Goal: Transaction & Acquisition: Book appointment/travel/reservation

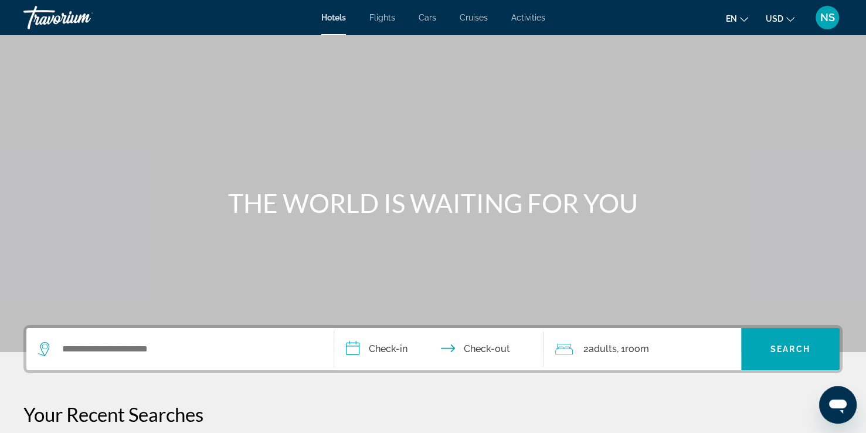
click at [378, 21] on span "Flights" at bounding box center [382, 17] width 26 height 9
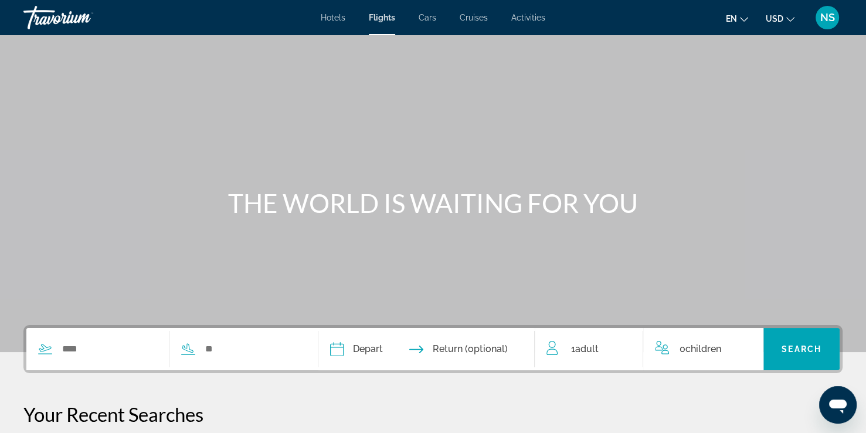
click at [53, 345] on div "Search widget" at bounding box center [97, 349] width 142 height 18
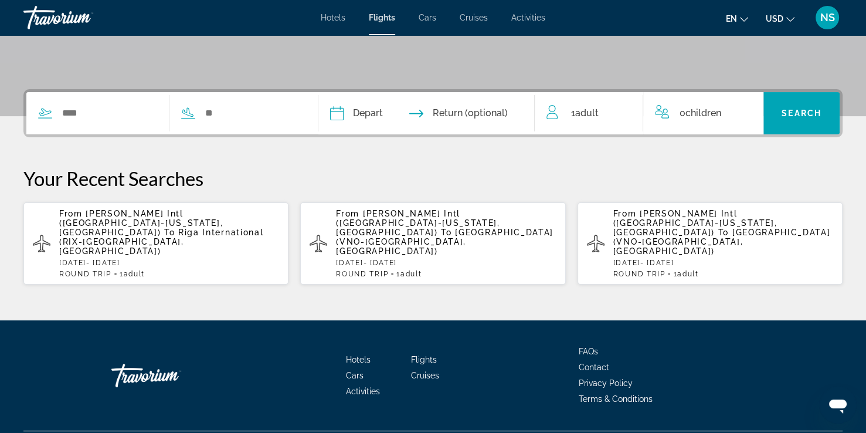
scroll to position [238, 0]
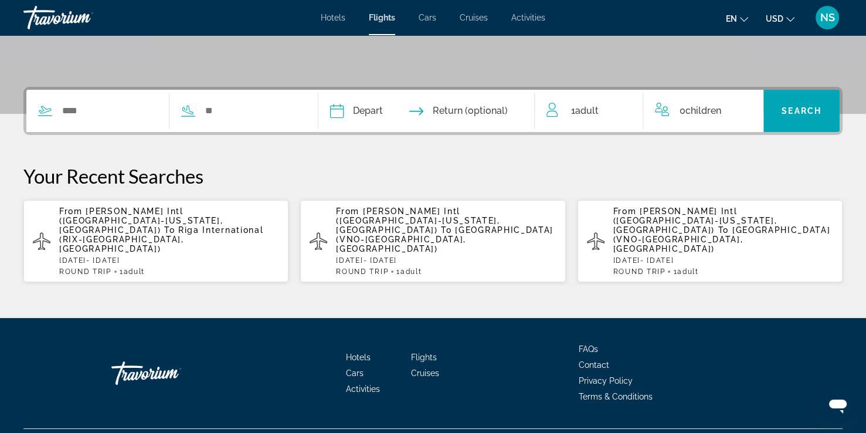
click at [136, 225] on span "Riga International (RIX-[GEOGRAPHIC_DATA], [GEOGRAPHIC_DATA])" at bounding box center [161, 239] width 204 height 28
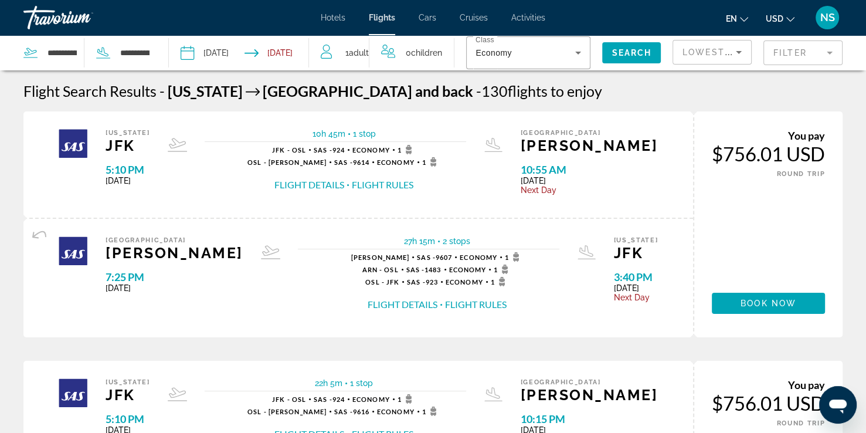
click at [831, 50] on mat-form-field "Filter" at bounding box center [802, 52] width 79 height 25
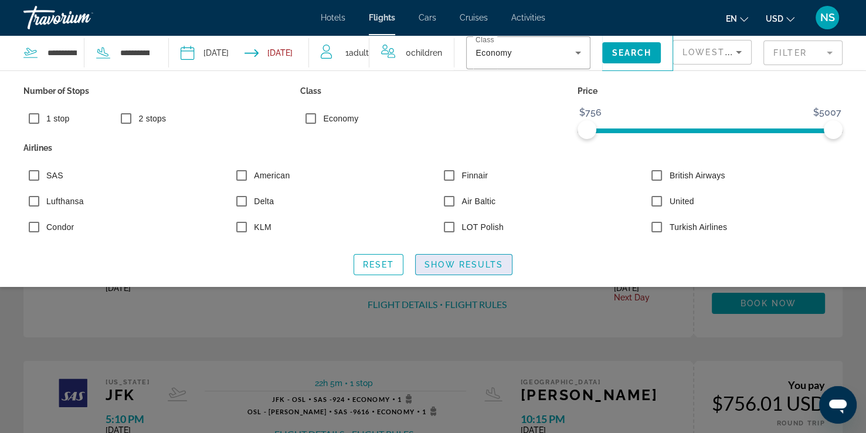
click at [458, 264] on span "Show Results" at bounding box center [464, 264] width 79 height 9
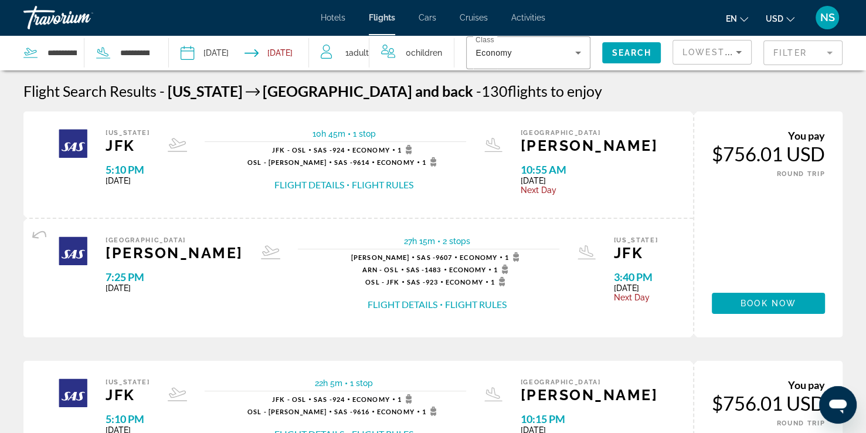
click at [830, 50] on mat-form-field "Filter" at bounding box center [802, 52] width 79 height 25
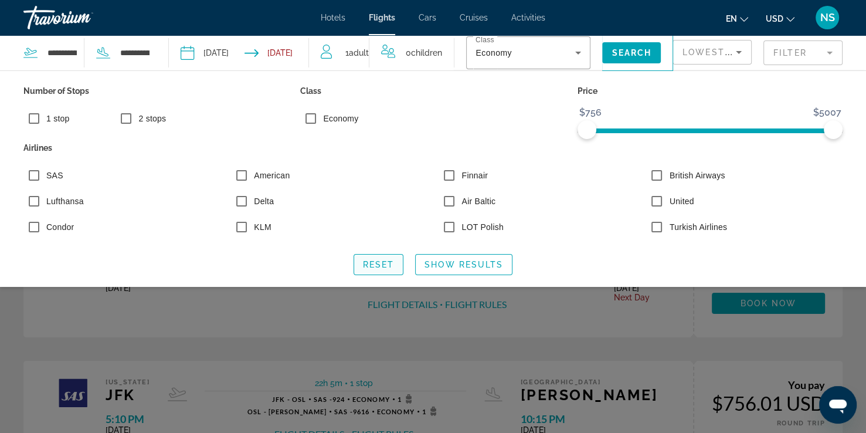
click at [378, 263] on span "Reset" at bounding box center [379, 264] width 32 height 9
click at [380, 266] on span "Reset" at bounding box center [379, 264] width 32 height 9
click at [463, 265] on span "Show Results" at bounding box center [464, 264] width 79 height 9
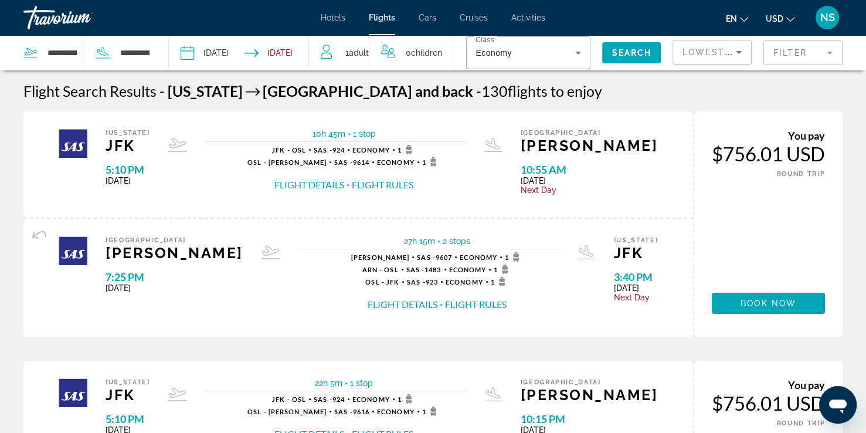
click at [344, 186] on button "Flight Details" at bounding box center [309, 184] width 70 height 13
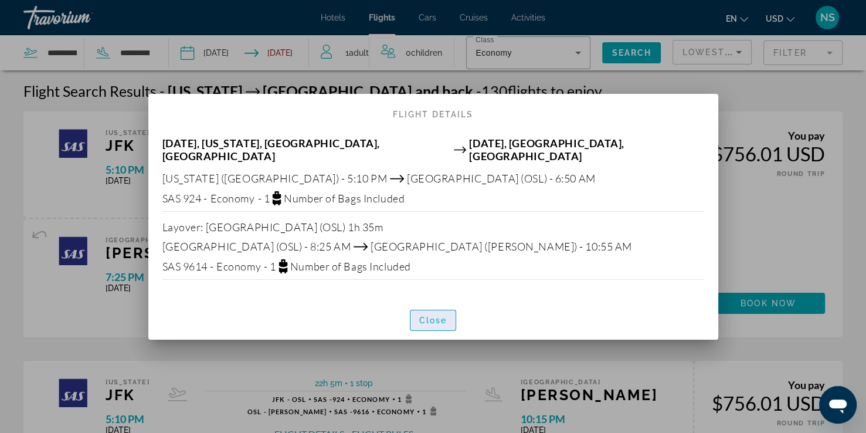
click at [428, 315] on span "Close" at bounding box center [433, 319] width 28 height 9
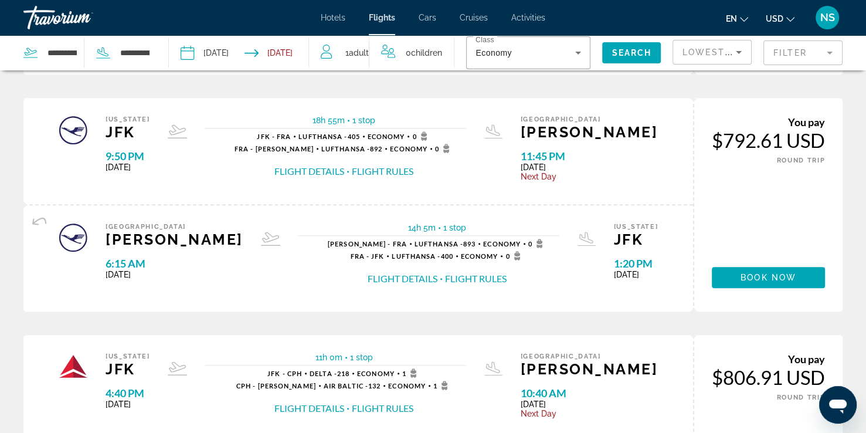
scroll to position [983, 0]
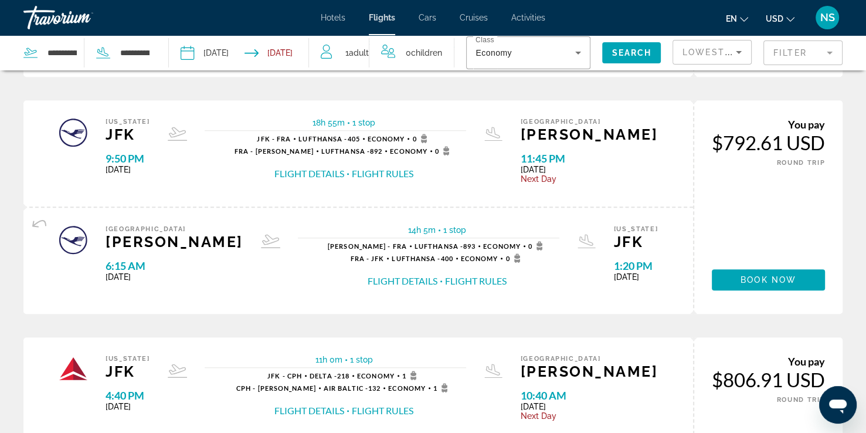
click at [344, 168] on button "Flight Details" at bounding box center [309, 173] width 70 height 13
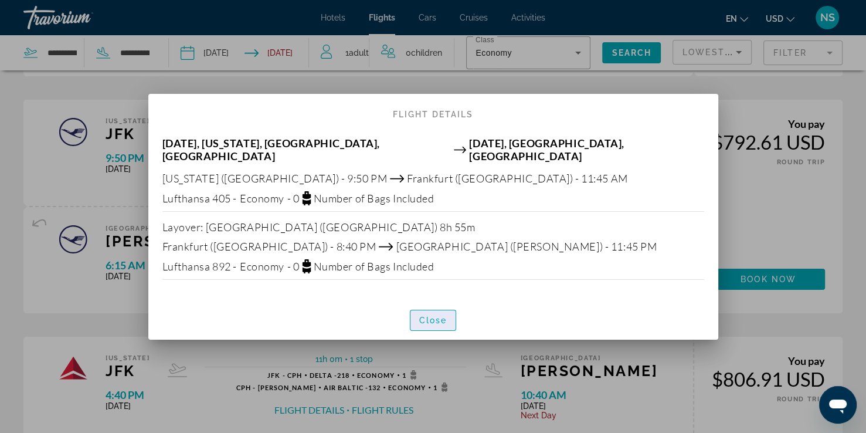
click at [439, 315] on span "Close" at bounding box center [433, 319] width 28 height 9
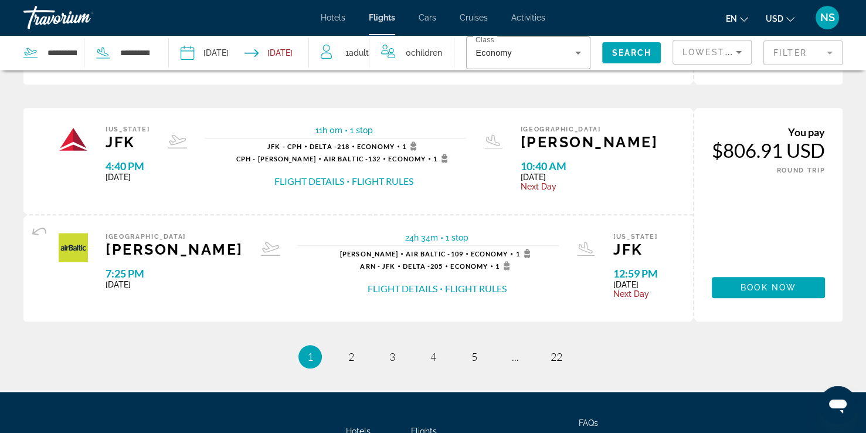
scroll to position [1215, 0]
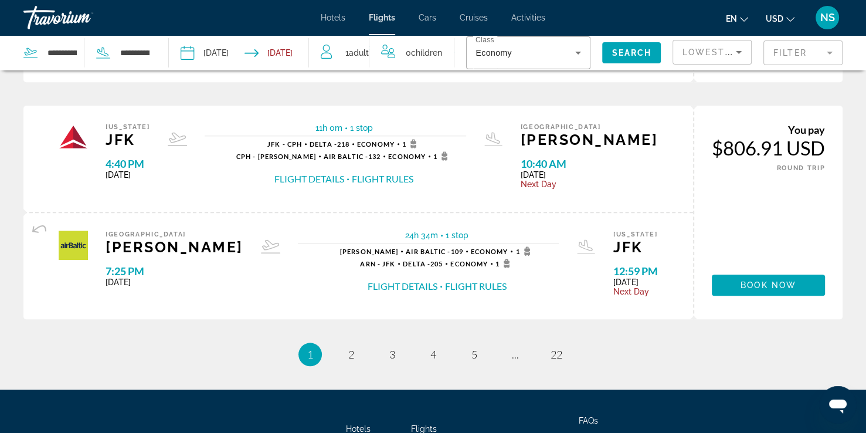
click at [344, 175] on button "Flight Details" at bounding box center [309, 178] width 70 height 13
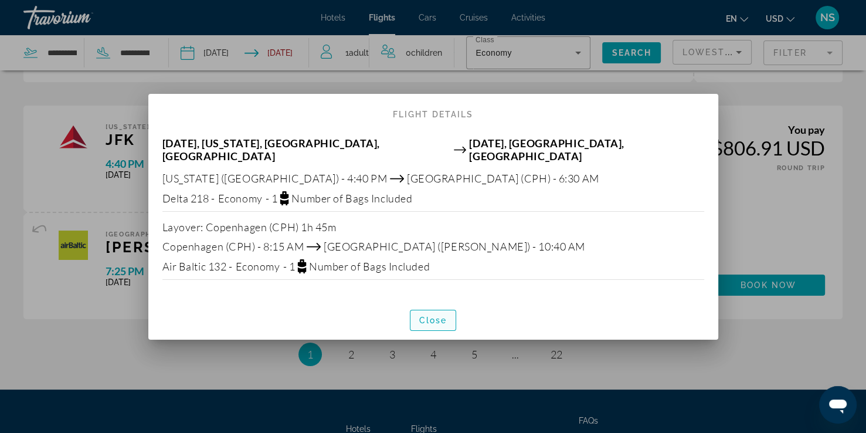
click at [434, 320] on span "button" at bounding box center [433, 320] width 46 height 28
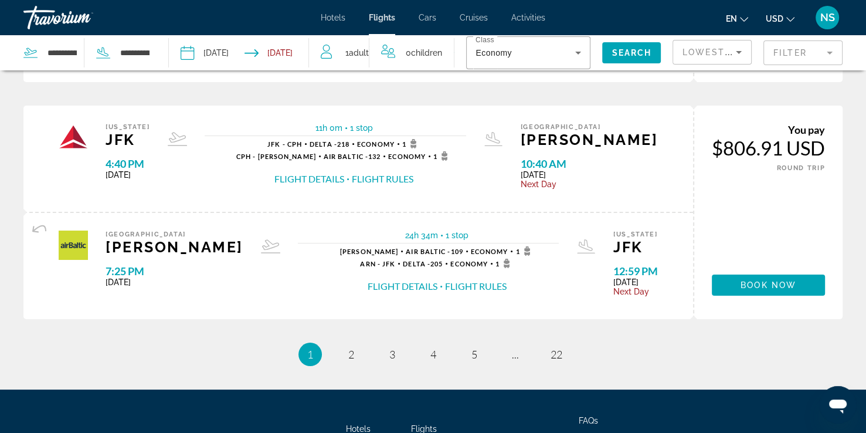
scroll to position [1215, 0]
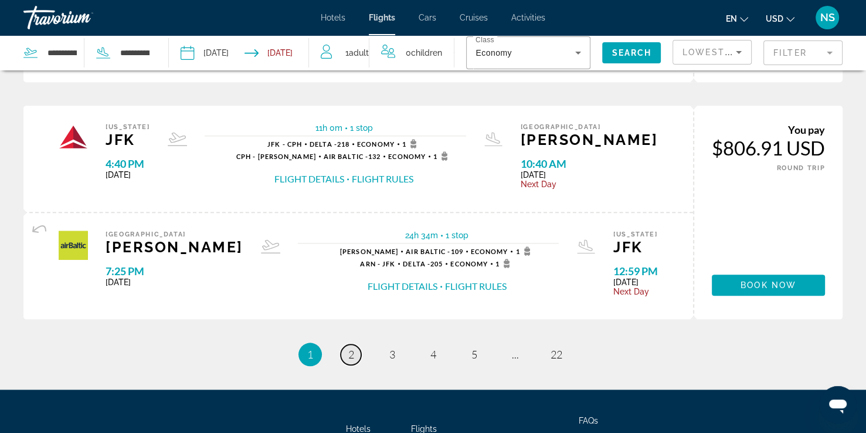
click at [349, 352] on span "2" at bounding box center [351, 354] width 6 height 13
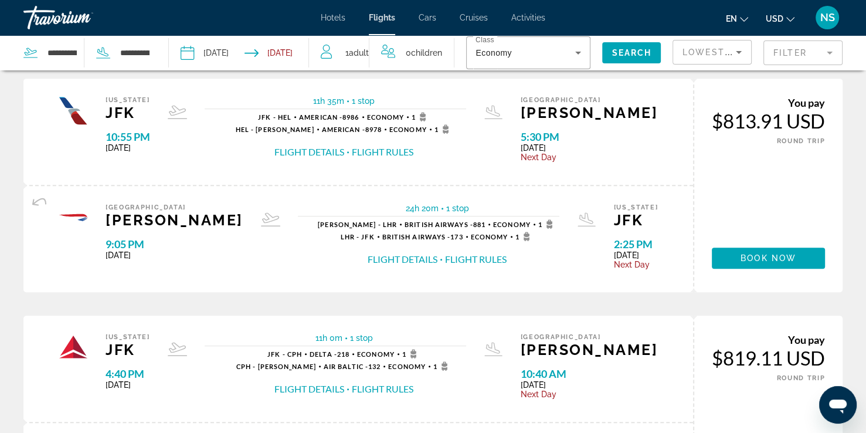
scroll to position [509, 0]
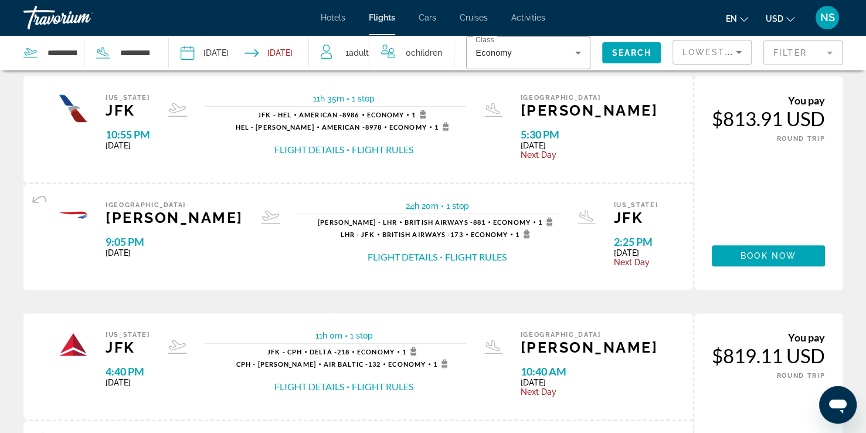
click at [342, 146] on button "Flight Details" at bounding box center [309, 149] width 70 height 13
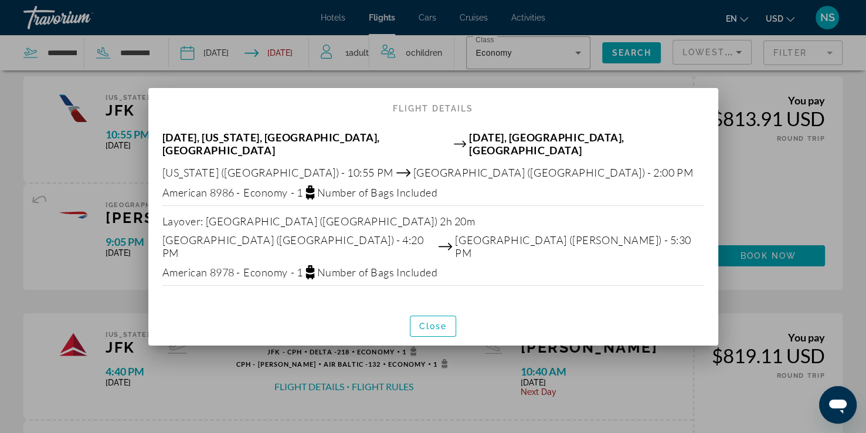
scroll to position [0, 0]
click at [430, 321] on span "Close" at bounding box center [433, 325] width 28 height 9
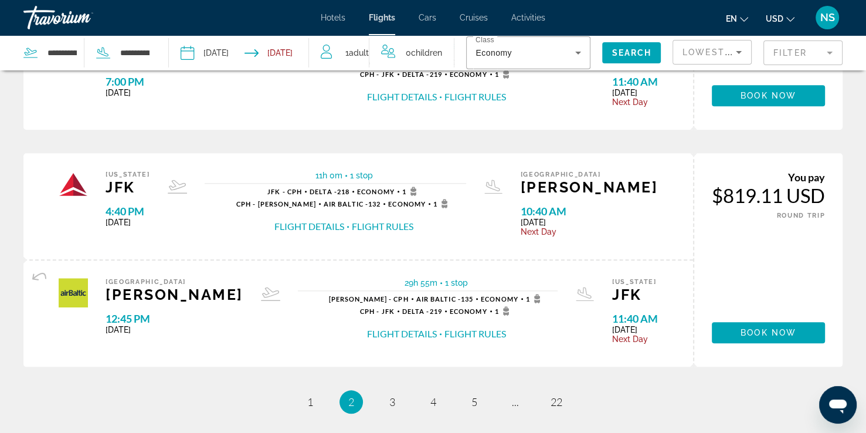
scroll to position [1147, 0]
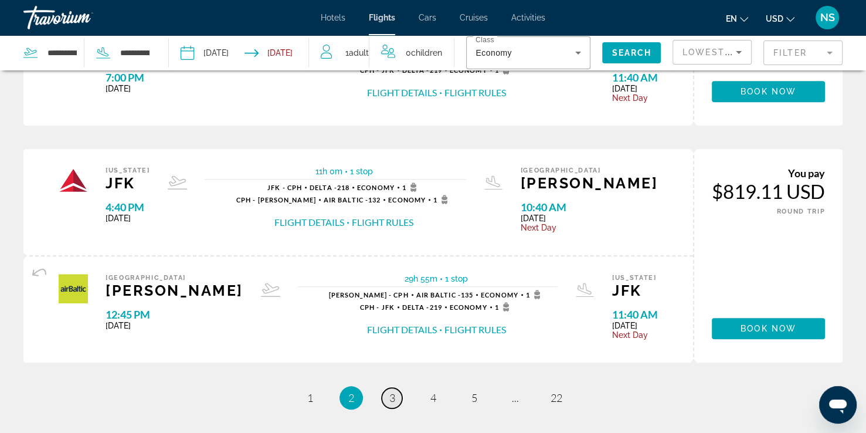
click at [392, 397] on span "3" at bounding box center [392, 397] width 6 height 13
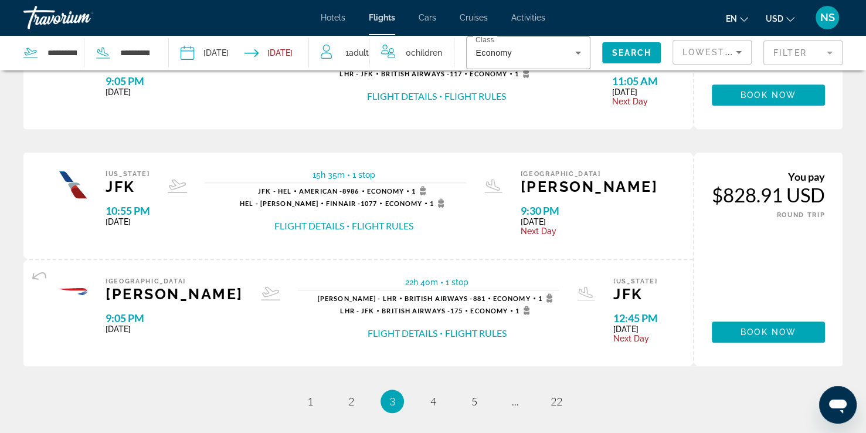
scroll to position [1145, 0]
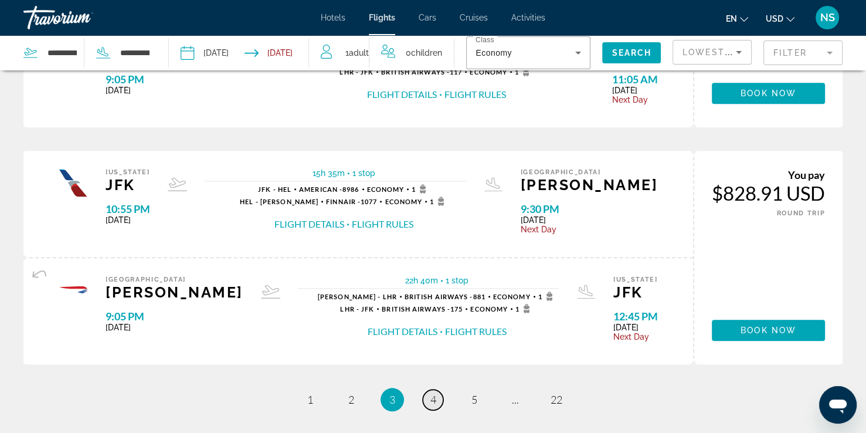
click at [430, 397] on span "4" at bounding box center [433, 399] width 6 height 13
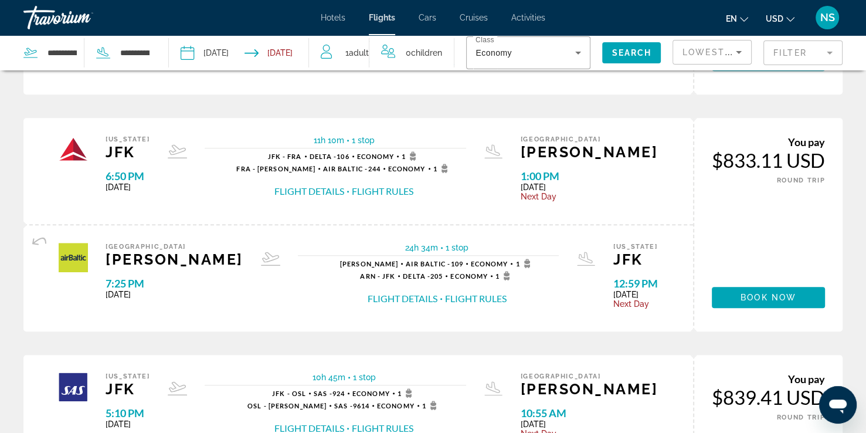
scroll to position [708, 0]
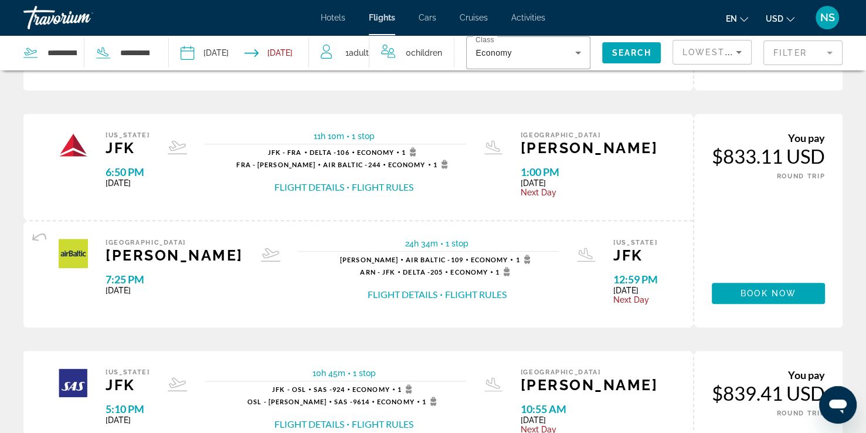
click at [344, 186] on button "Flight Details" at bounding box center [309, 187] width 70 height 13
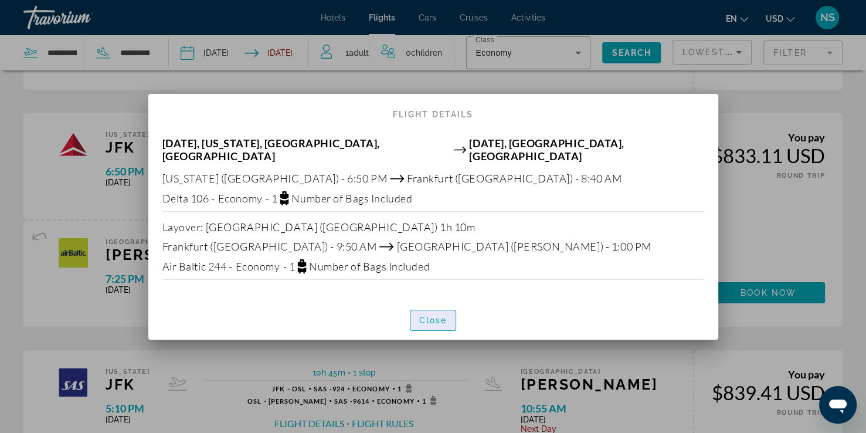
click at [434, 316] on span "Close" at bounding box center [433, 319] width 28 height 9
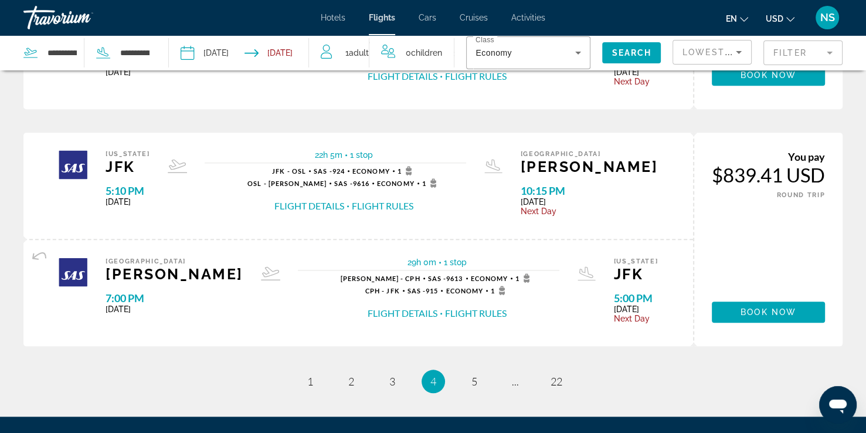
scroll to position [1154, 0]
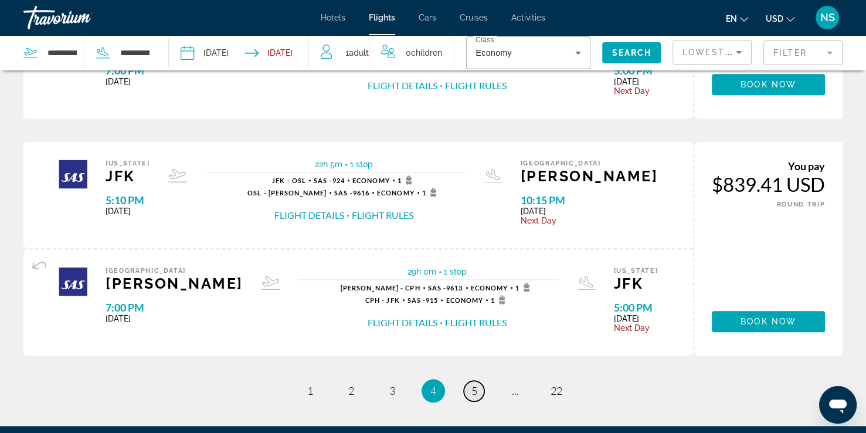
click at [474, 388] on span "5" at bounding box center [474, 390] width 6 height 13
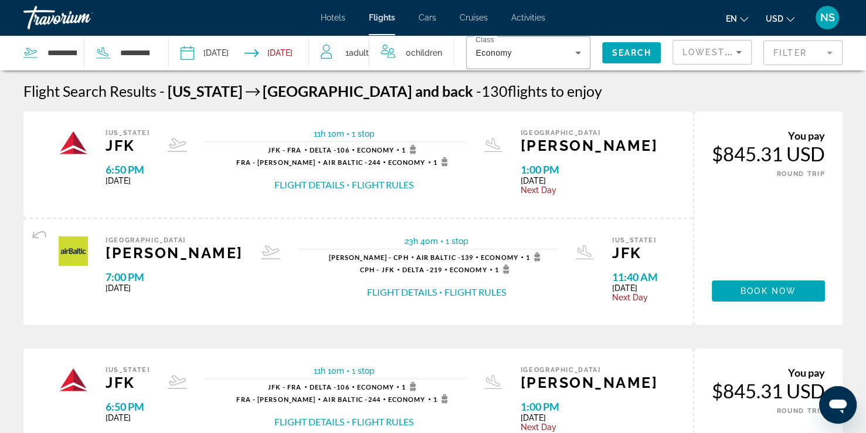
click at [344, 187] on button "Flight Details" at bounding box center [309, 184] width 70 height 13
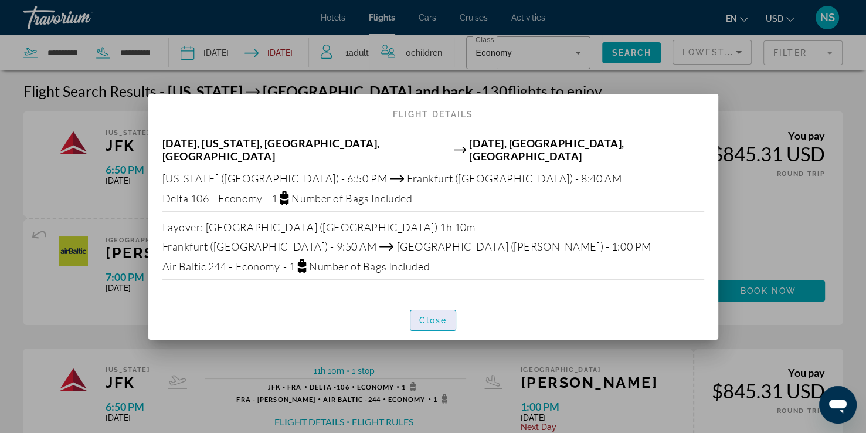
click at [435, 315] on span "Close" at bounding box center [433, 319] width 28 height 9
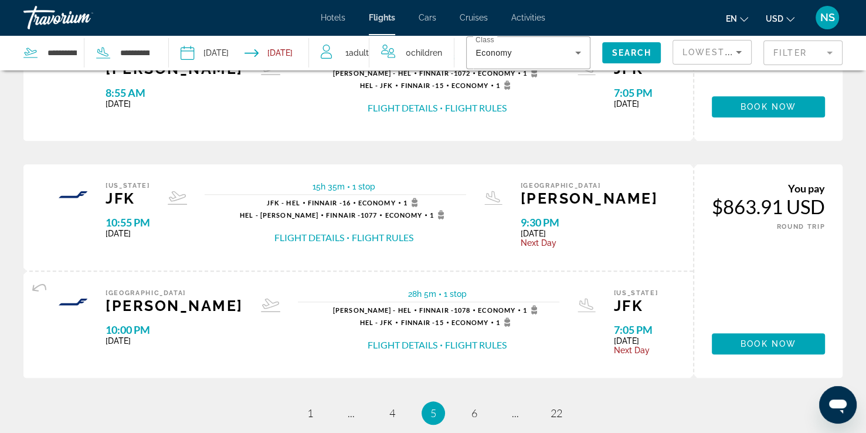
scroll to position [1138, 0]
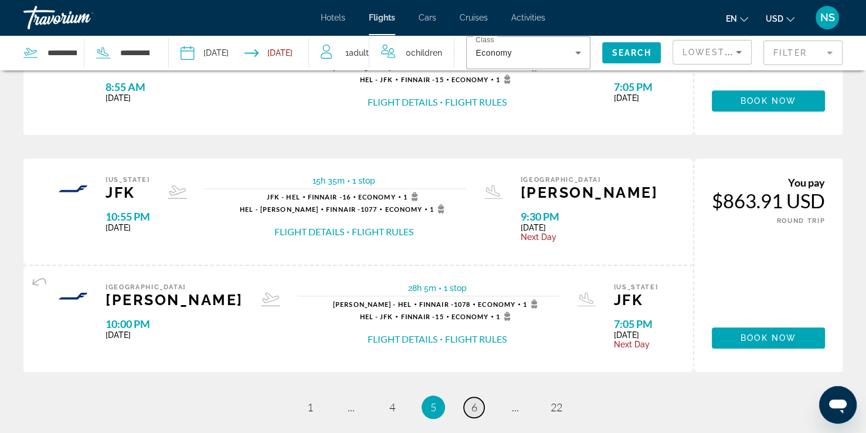
click at [476, 400] on span "6" at bounding box center [474, 406] width 6 height 13
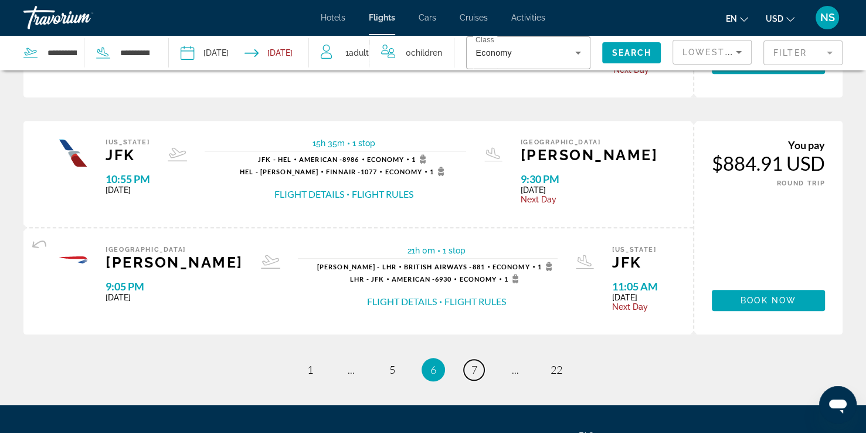
scroll to position [1177, 0]
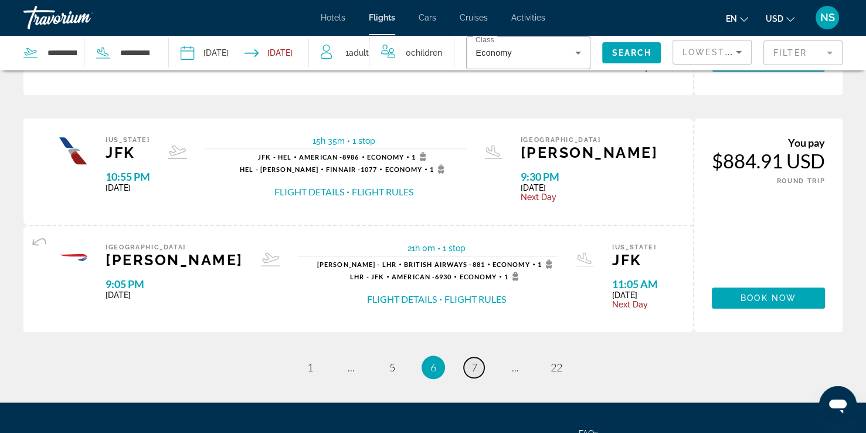
click at [473, 365] on span "7" at bounding box center [474, 367] width 6 height 13
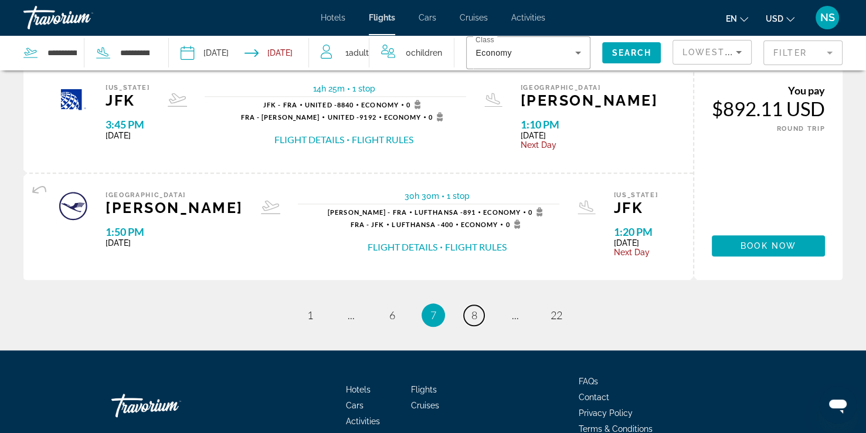
scroll to position [1238, 0]
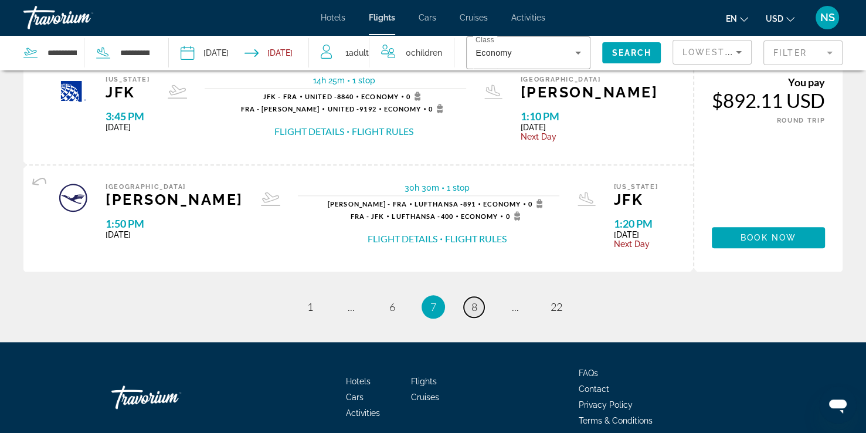
click at [473, 305] on span "8" at bounding box center [474, 306] width 6 height 13
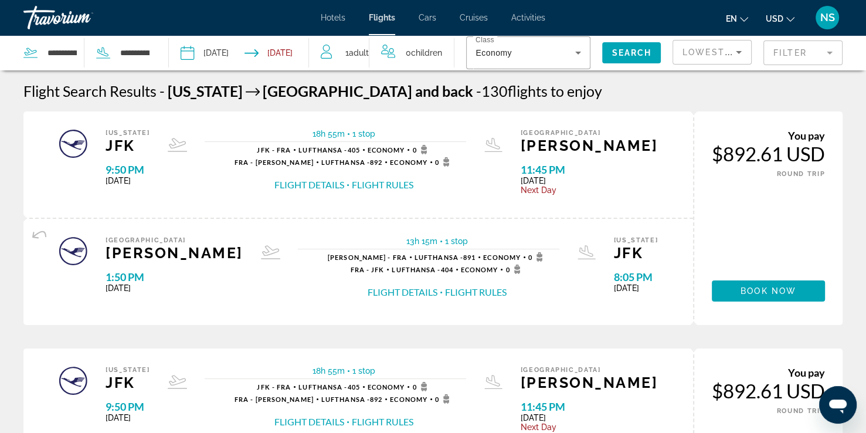
click at [344, 185] on button "Flight Details" at bounding box center [309, 184] width 70 height 13
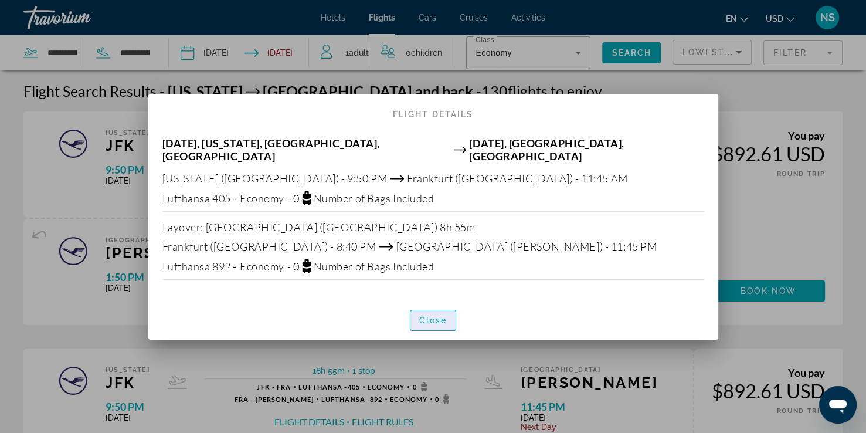
click at [436, 320] on span "button" at bounding box center [433, 320] width 46 height 28
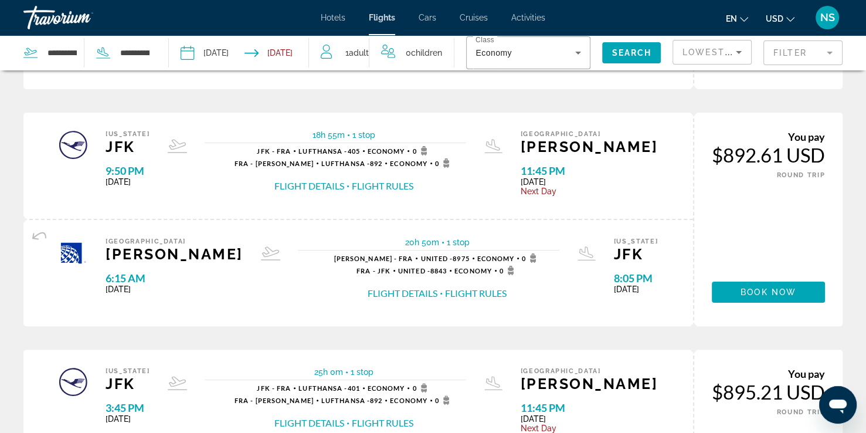
scroll to position [237, 0]
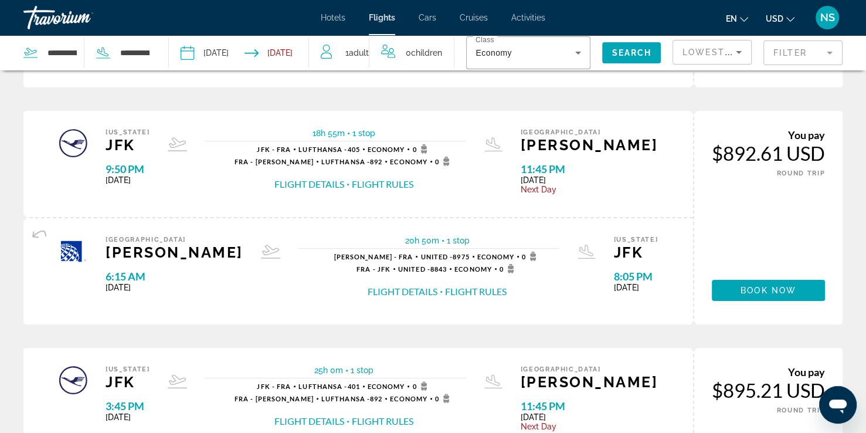
click at [344, 181] on button "Flight Details" at bounding box center [309, 184] width 70 height 13
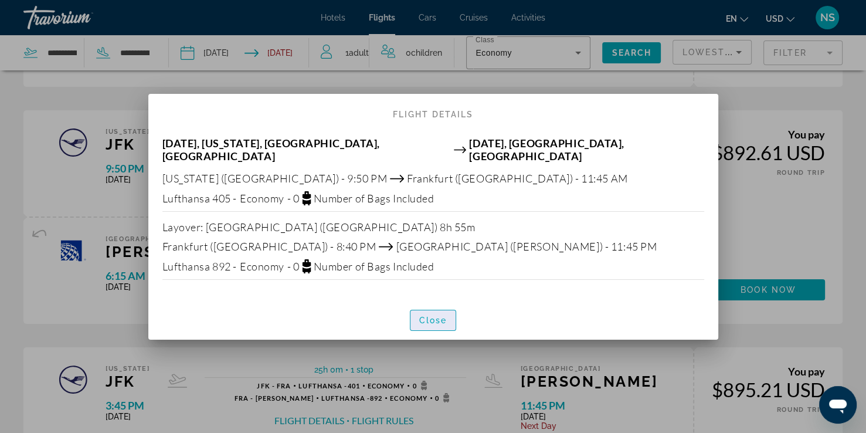
click at [428, 315] on span "Close" at bounding box center [433, 319] width 28 height 9
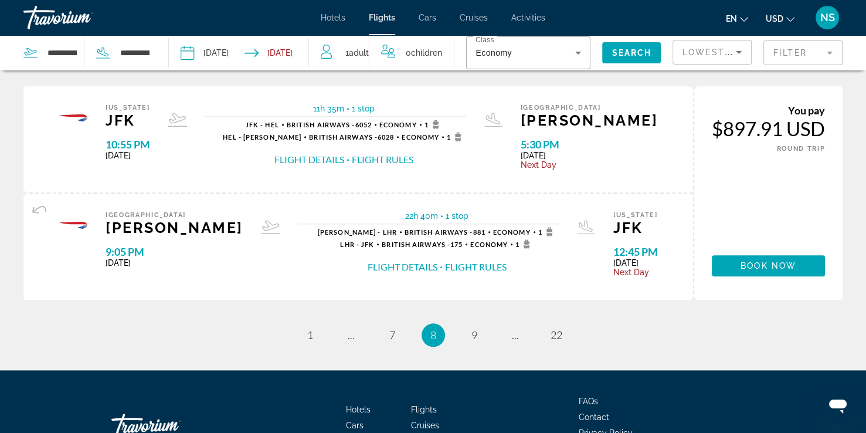
scroll to position [1211, 0]
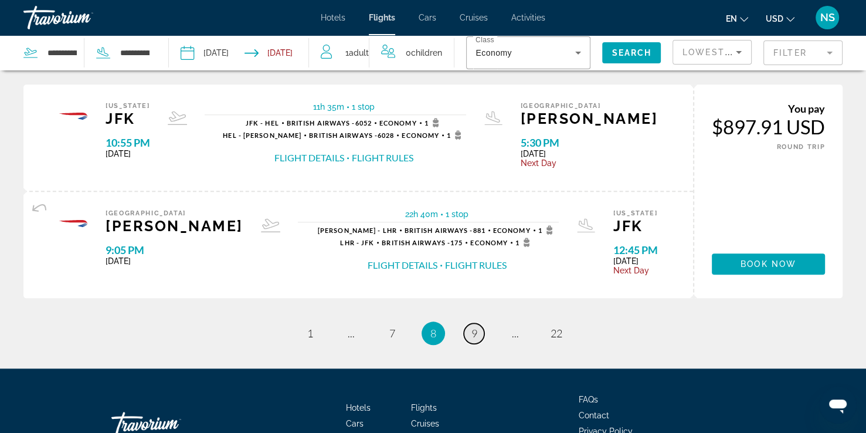
click at [474, 331] on span "9" at bounding box center [474, 333] width 6 height 13
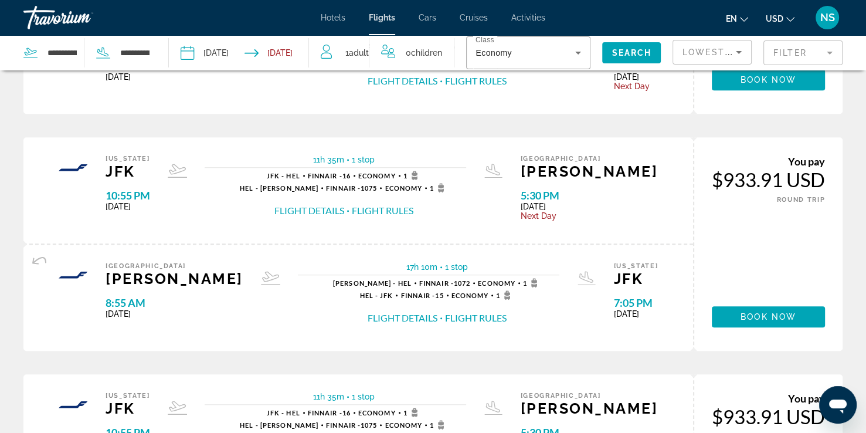
scroll to position [944, 0]
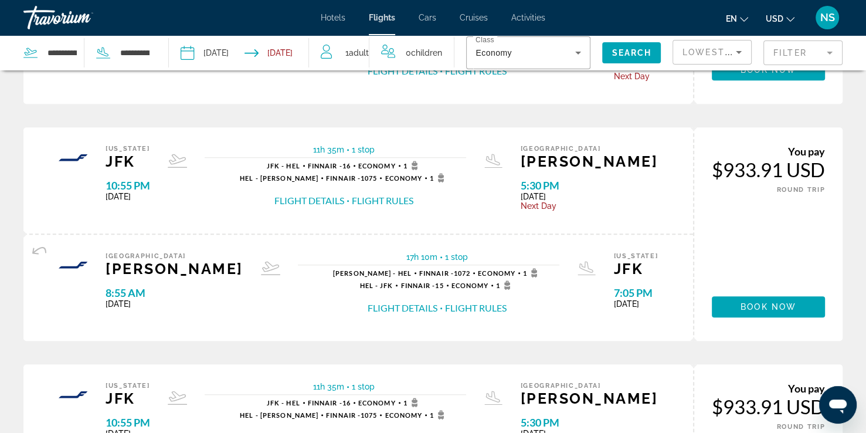
click at [338, 199] on button "Flight Details" at bounding box center [309, 200] width 70 height 13
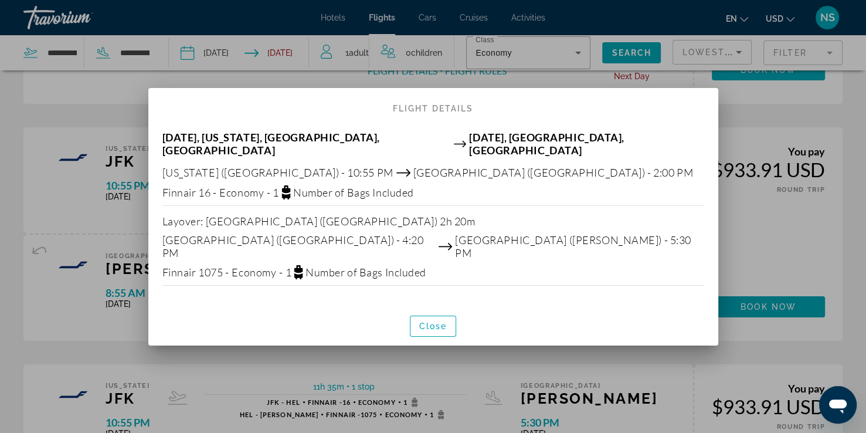
scroll to position [0, 0]
click at [432, 321] on span "Close" at bounding box center [433, 325] width 28 height 9
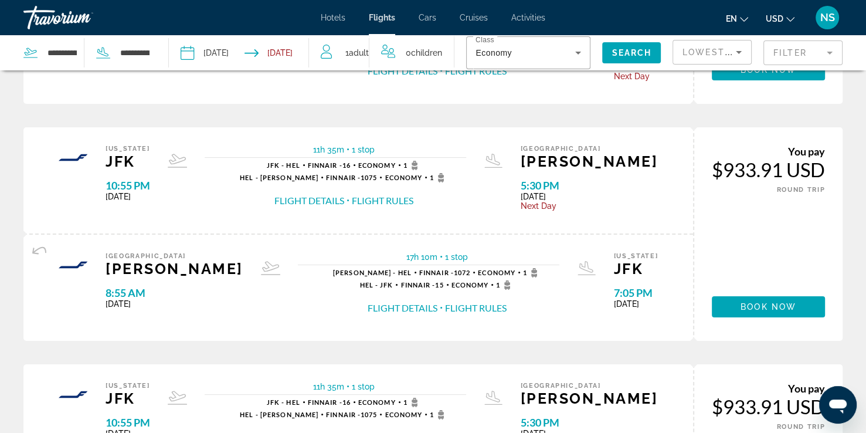
scroll to position [944, 0]
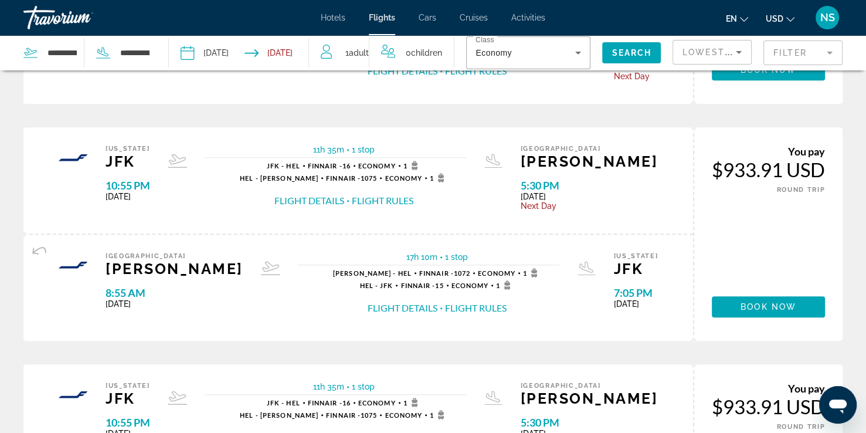
click at [368, 304] on button "Flight Details" at bounding box center [403, 307] width 70 height 13
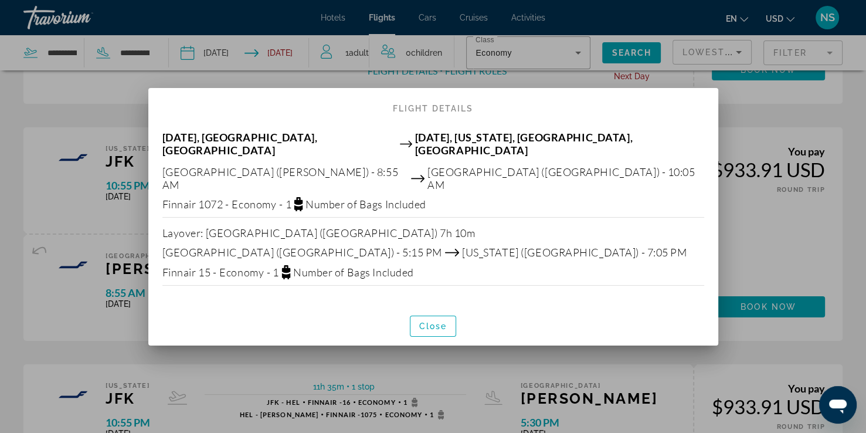
scroll to position [0, 0]
click at [436, 321] on span "Close" at bounding box center [433, 325] width 28 height 9
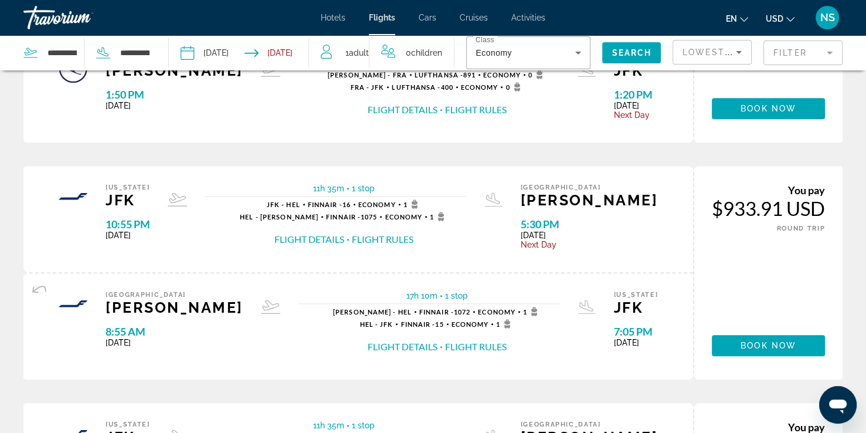
scroll to position [902, 0]
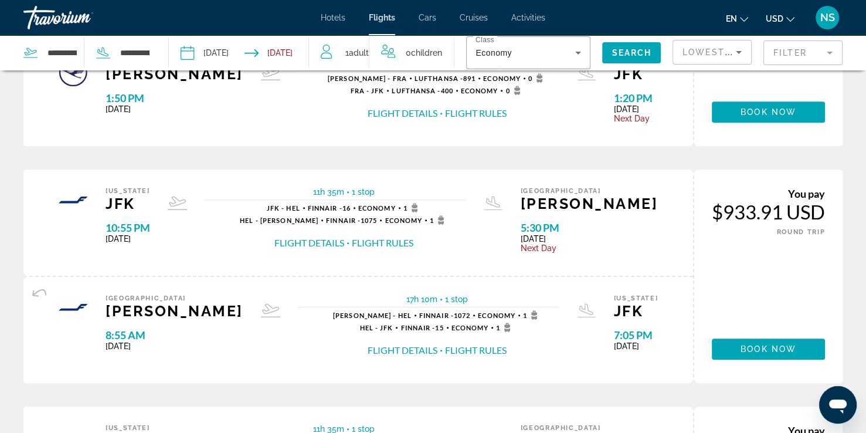
click at [368, 347] on button "Flight Details" at bounding box center [403, 350] width 70 height 13
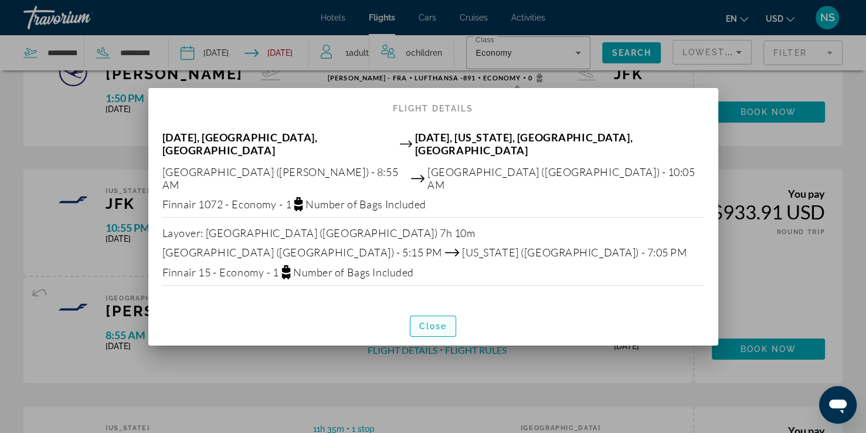
click at [429, 321] on span "Close" at bounding box center [433, 325] width 28 height 9
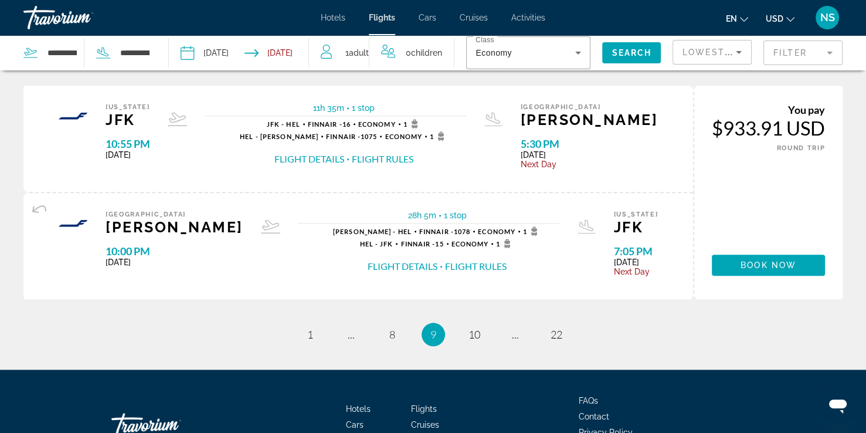
scroll to position [1233, 0]
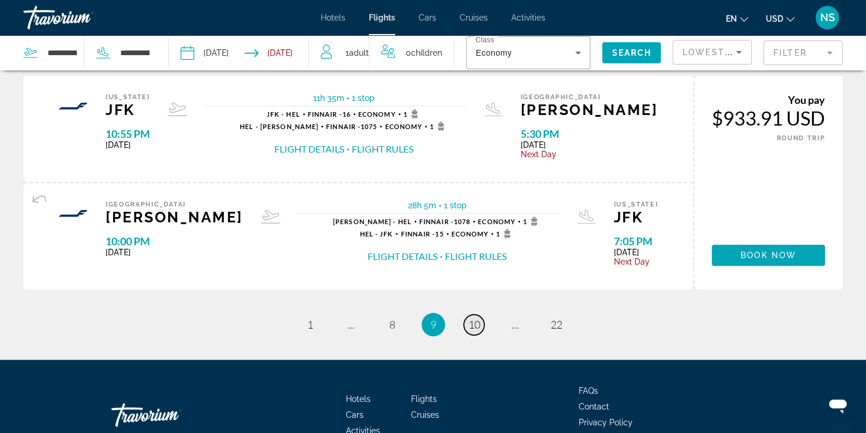
click at [474, 318] on span "10" at bounding box center [474, 324] width 12 height 13
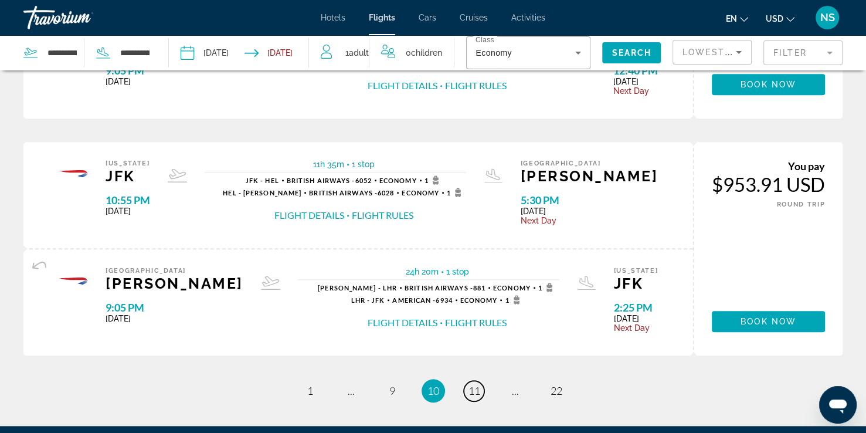
scroll to position [1156, 0]
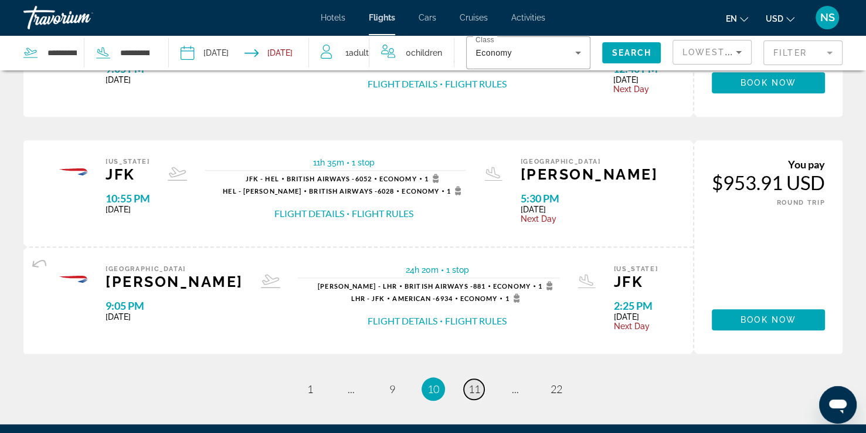
click at [473, 382] on span "11" at bounding box center [474, 388] width 12 height 13
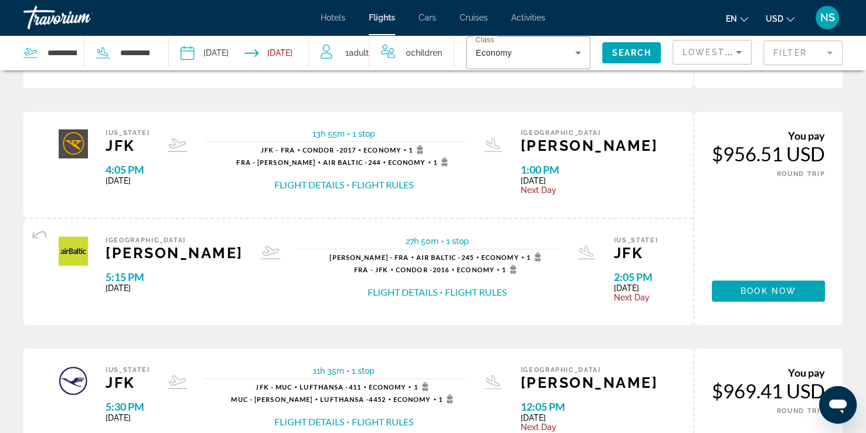
scroll to position [708, 0]
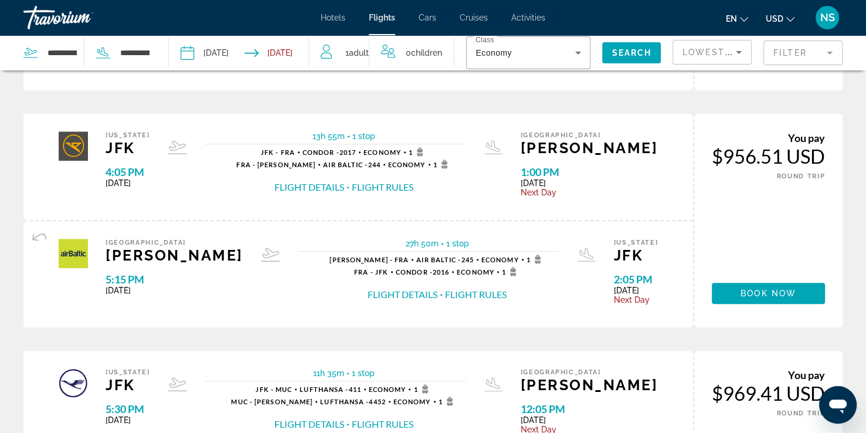
click at [344, 186] on button "Flight Details" at bounding box center [309, 187] width 70 height 13
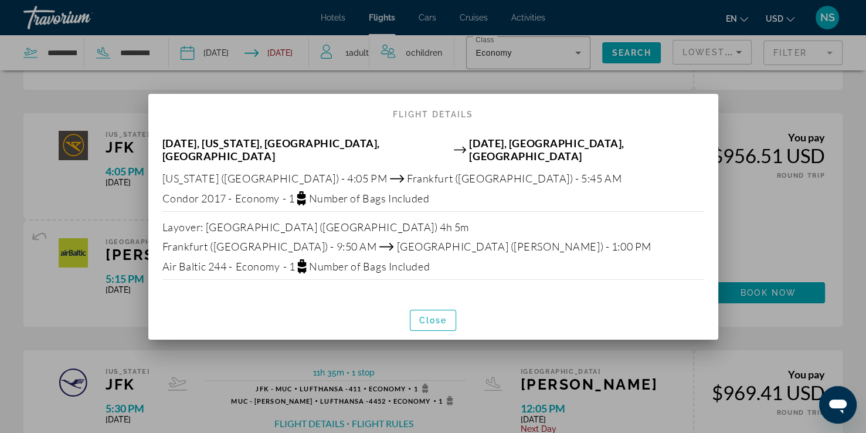
scroll to position [0, 0]
click at [425, 315] on span "Close" at bounding box center [433, 319] width 28 height 9
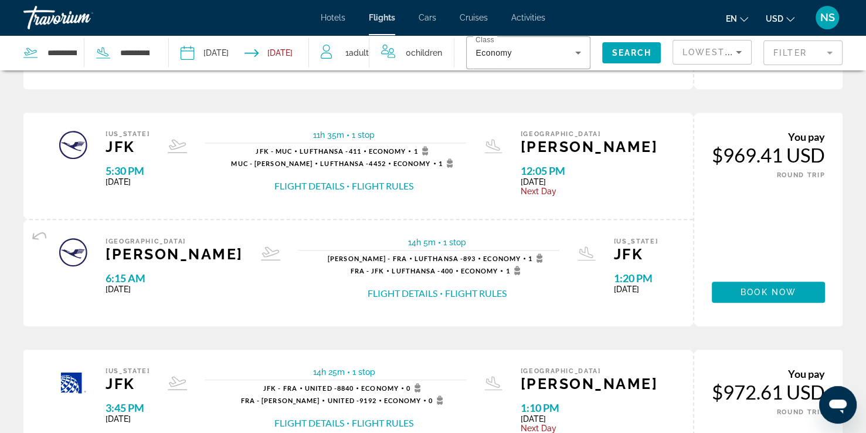
scroll to position [948, 0]
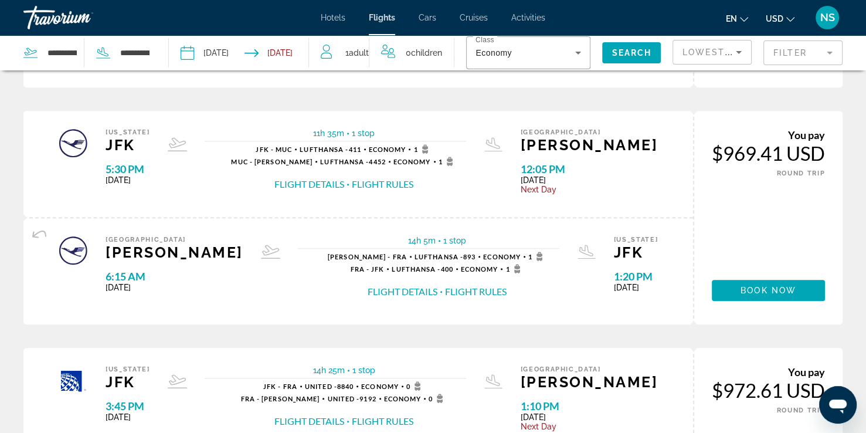
click at [343, 181] on button "Flight Details" at bounding box center [309, 184] width 70 height 13
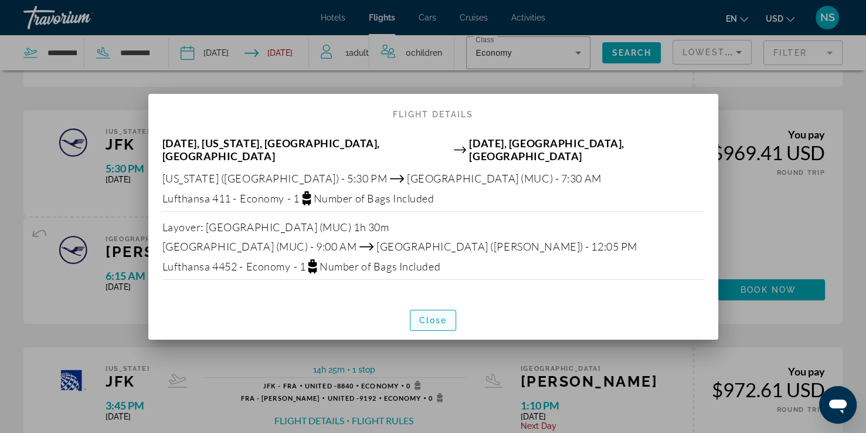
click at [434, 322] on span "button" at bounding box center [433, 320] width 46 height 28
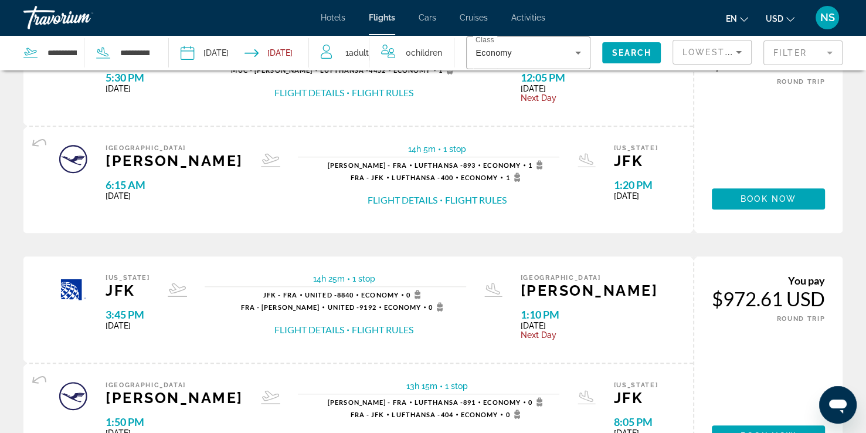
scroll to position [1038, 0]
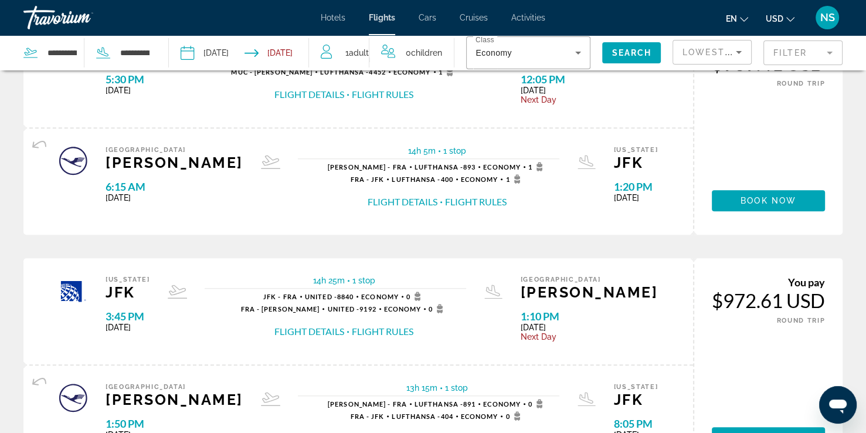
click at [368, 199] on button "Flight Details" at bounding box center [403, 201] width 70 height 13
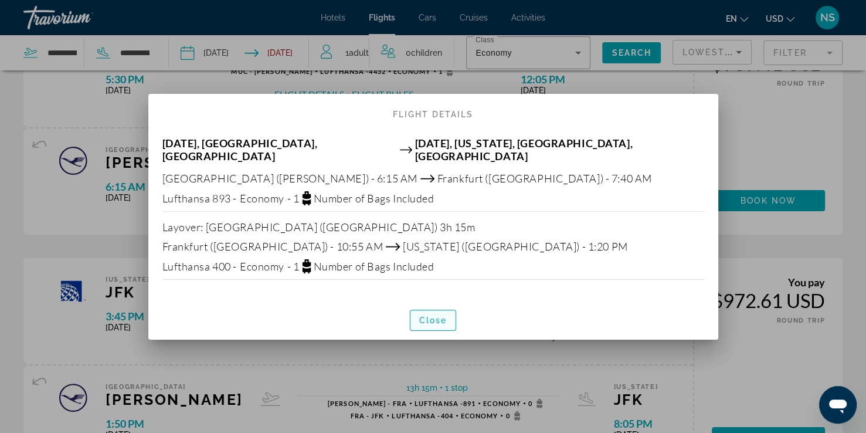
click at [435, 315] on span "Close" at bounding box center [433, 319] width 28 height 9
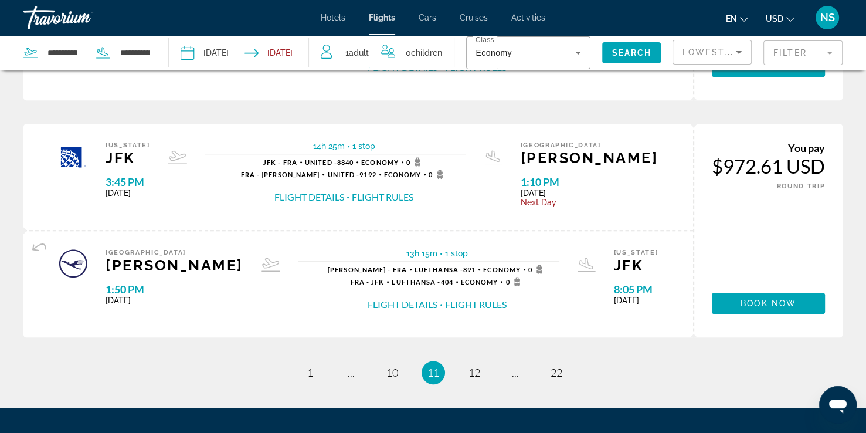
scroll to position [1174, 0]
